Goal: Complete application form: Complete application form

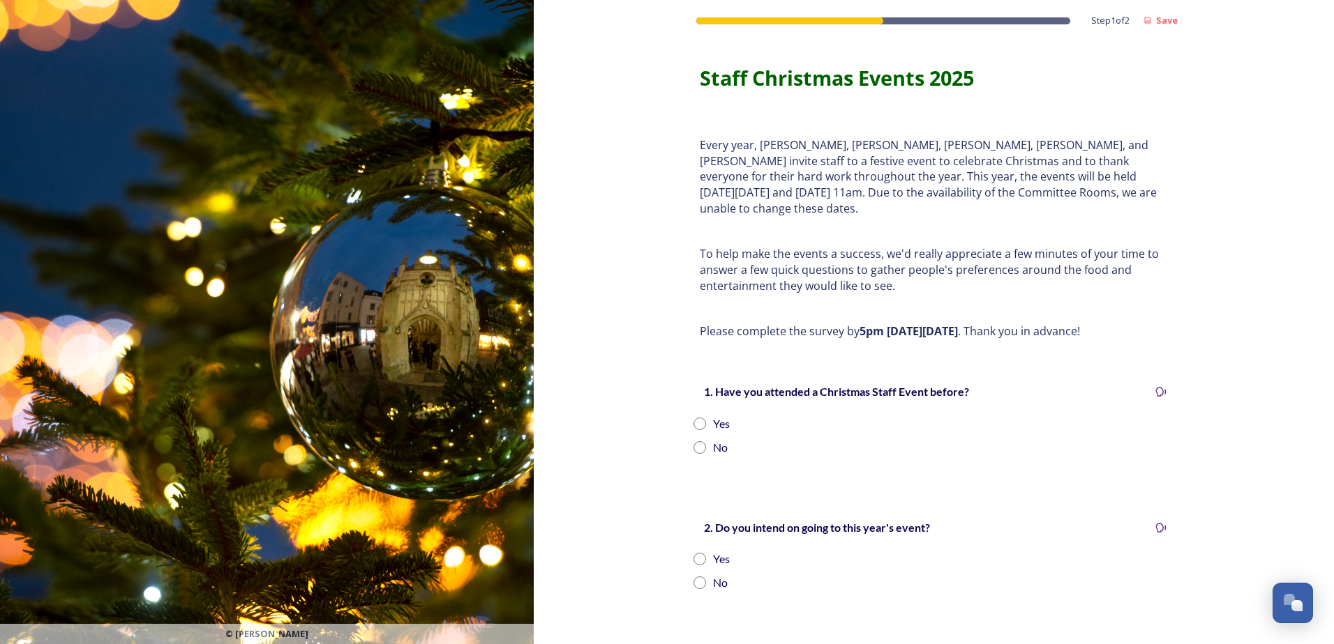
click at [696, 418] on input "radio" at bounding box center [699, 424] width 13 height 13
radio input "true"
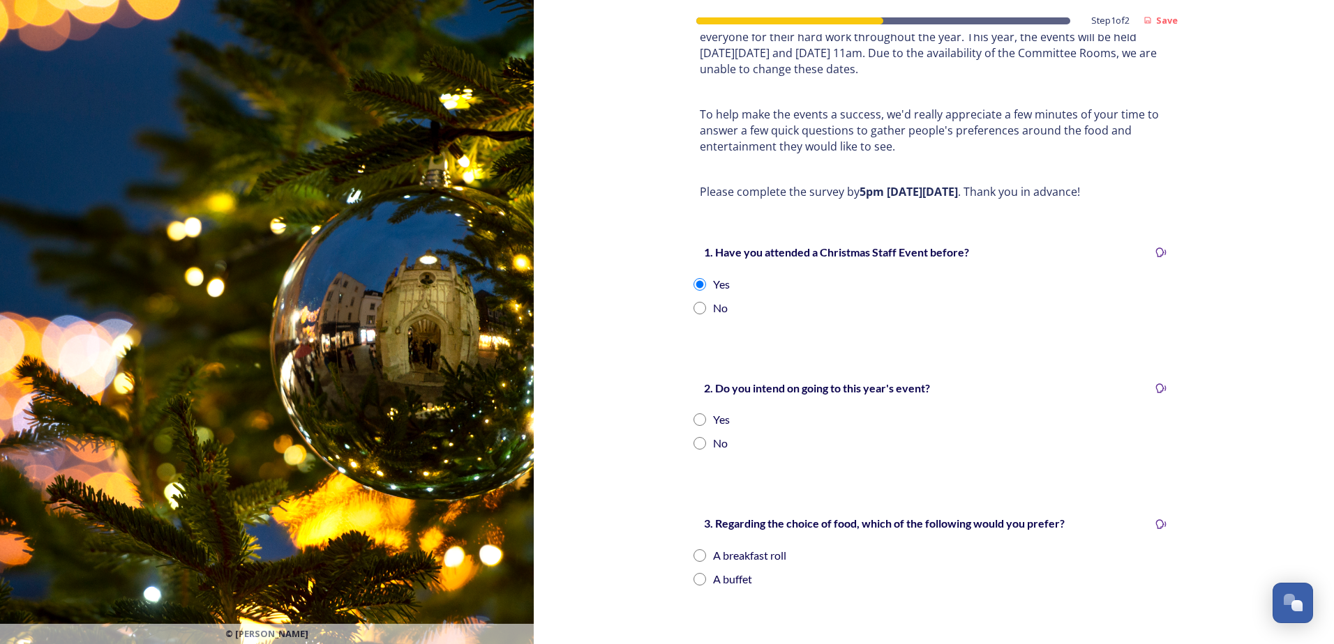
click at [693, 414] on input "radio" at bounding box center [699, 420] width 13 height 13
radio input "true"
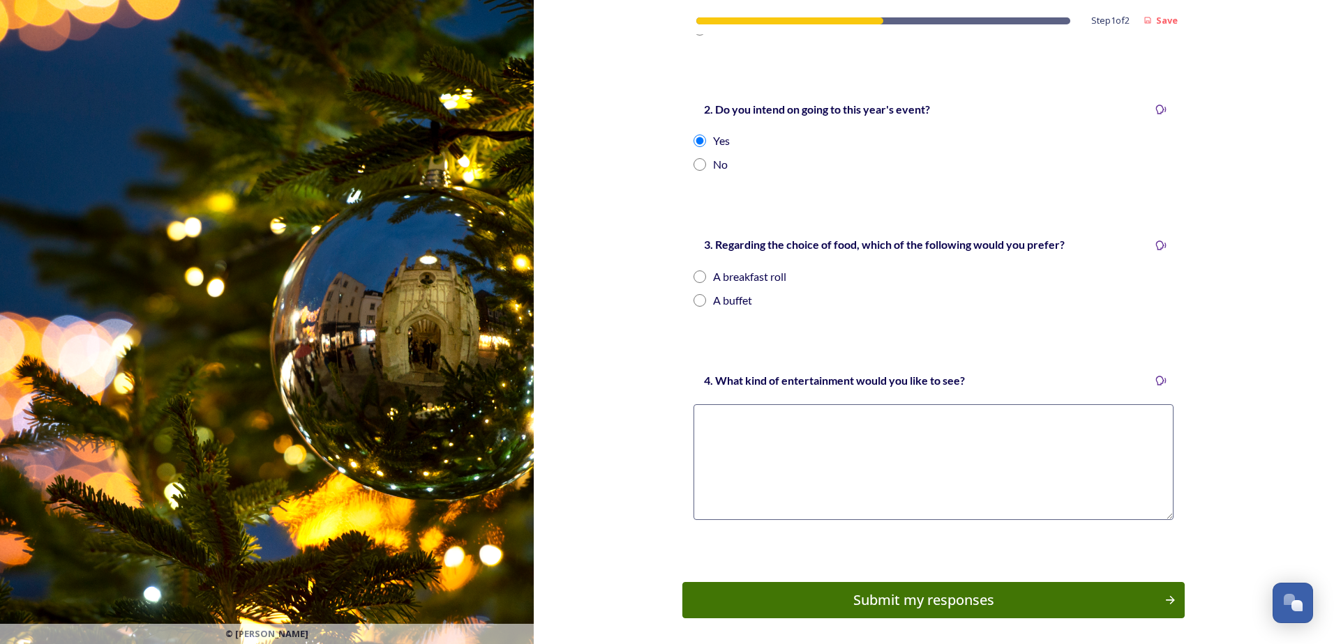
click at [696, 294] on input "radio" at bounding box center [699, 300] width 13 height 13
radio input "true"
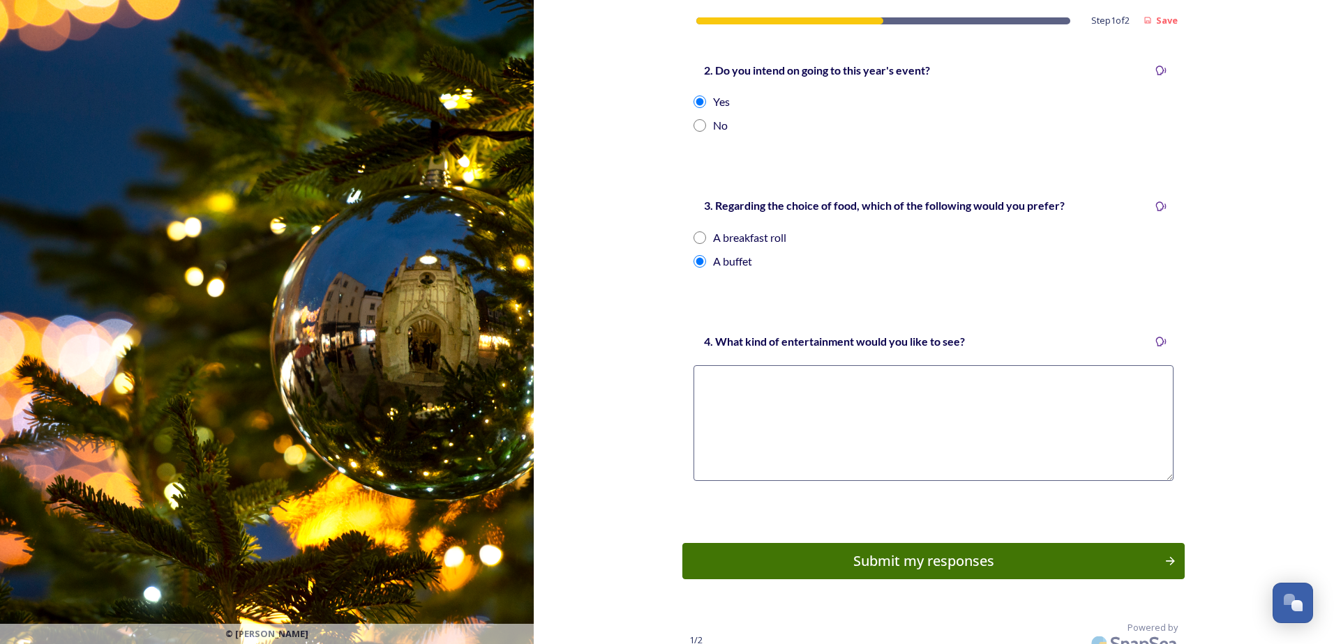
click at [728, 391] on textarea at bounding box center [933, 423] width 480 height 116
type textarea "Not bothered"
click at [946, 551] on div "Submit my responses" at bounding box center [923, 561] width 471 height 21
